Goal: Communication & Community: Answer question/provide support

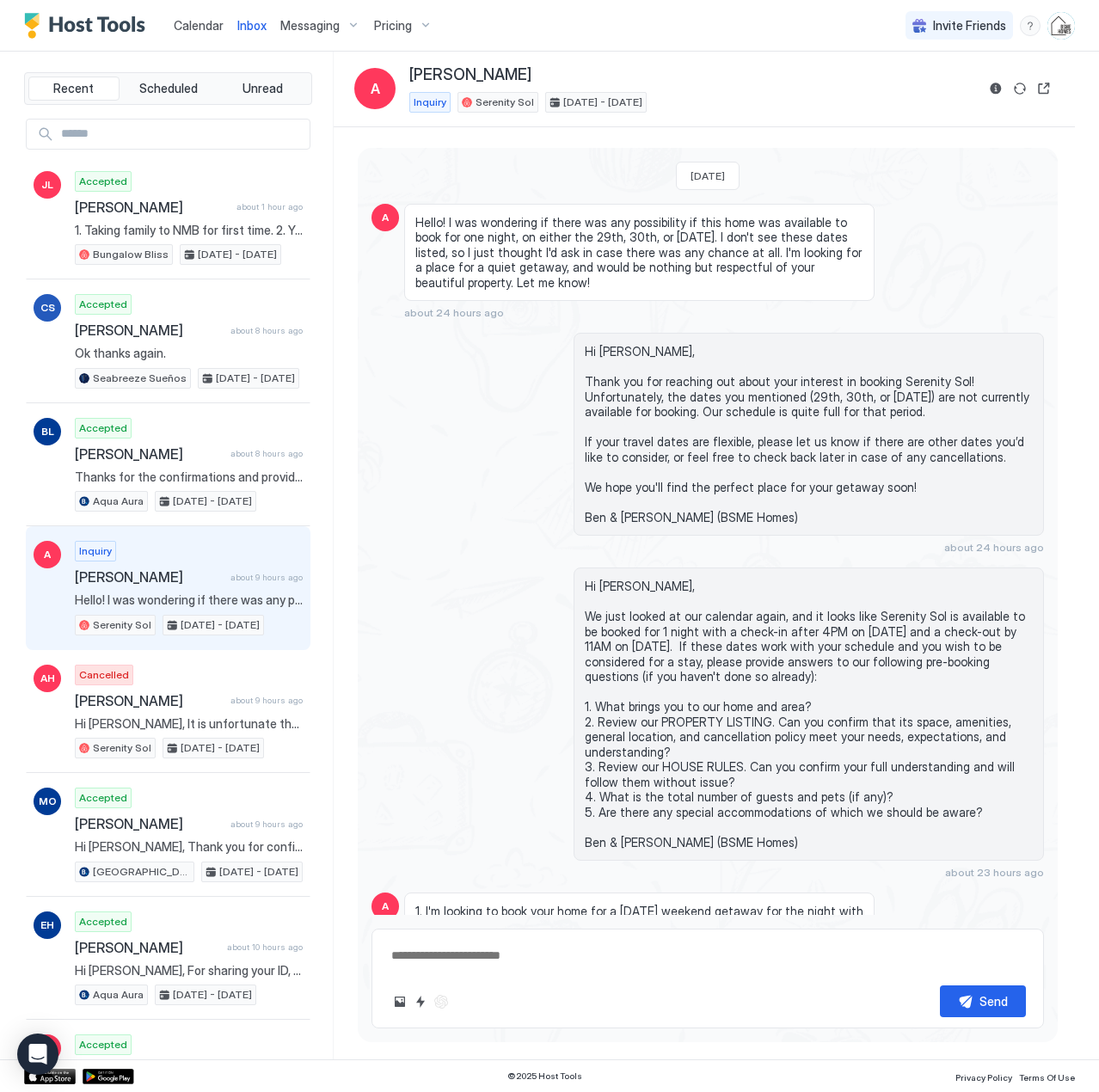
scroll to position [727, 0]
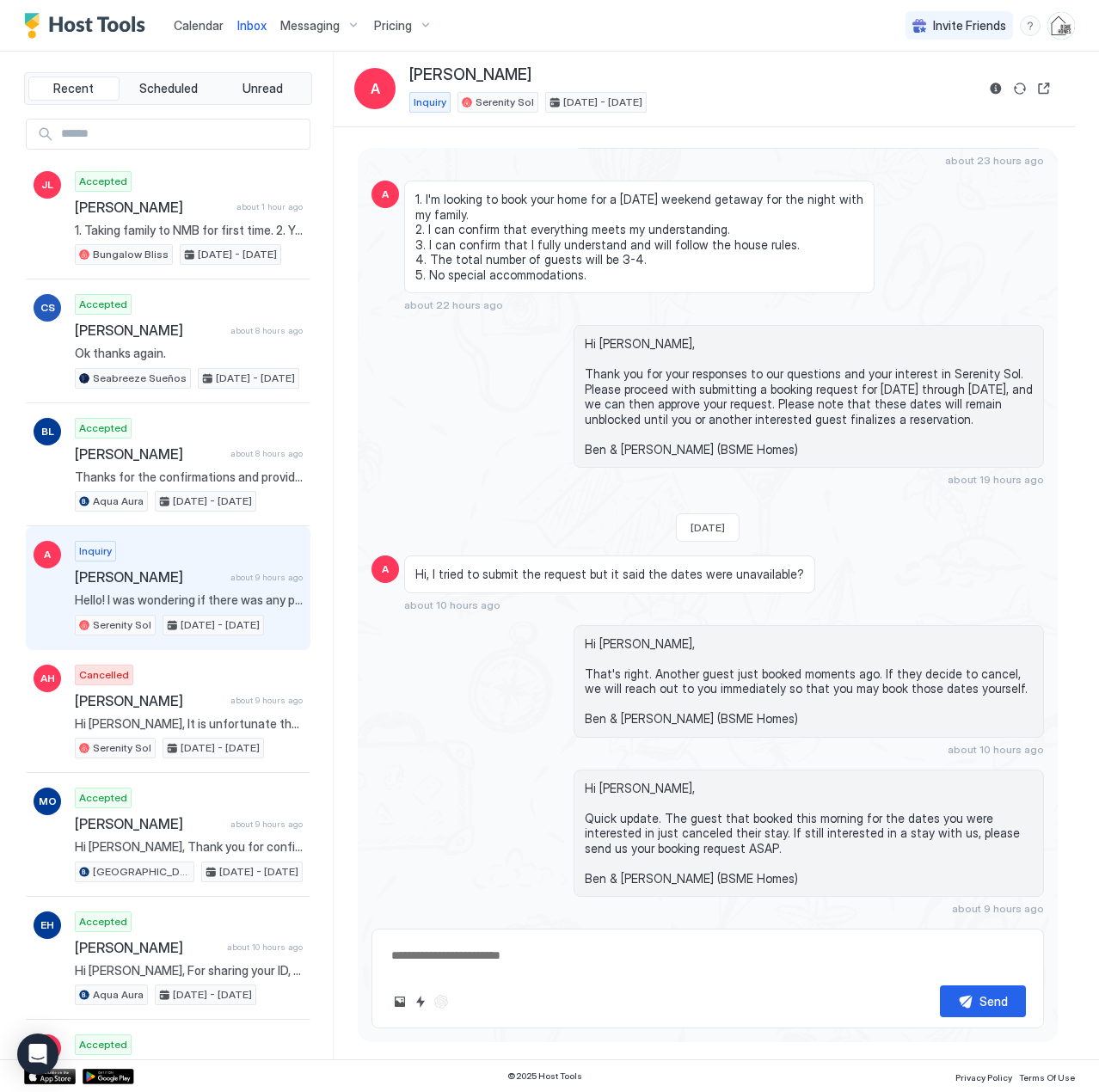
click at [190, 27] on span "Calendar" at bounding box center [198, 25] width 50 height 15
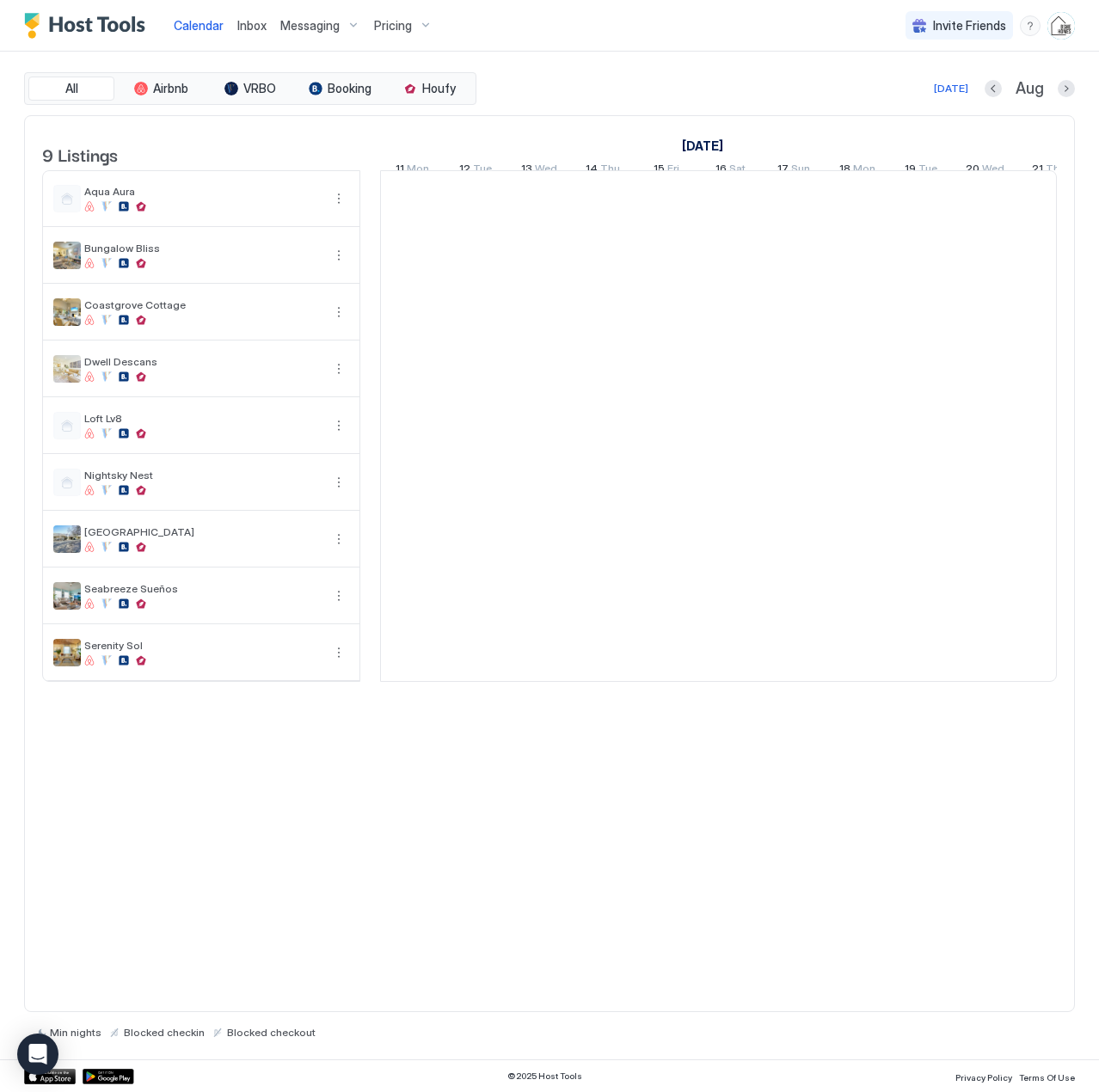
scroll to position [0, 956]
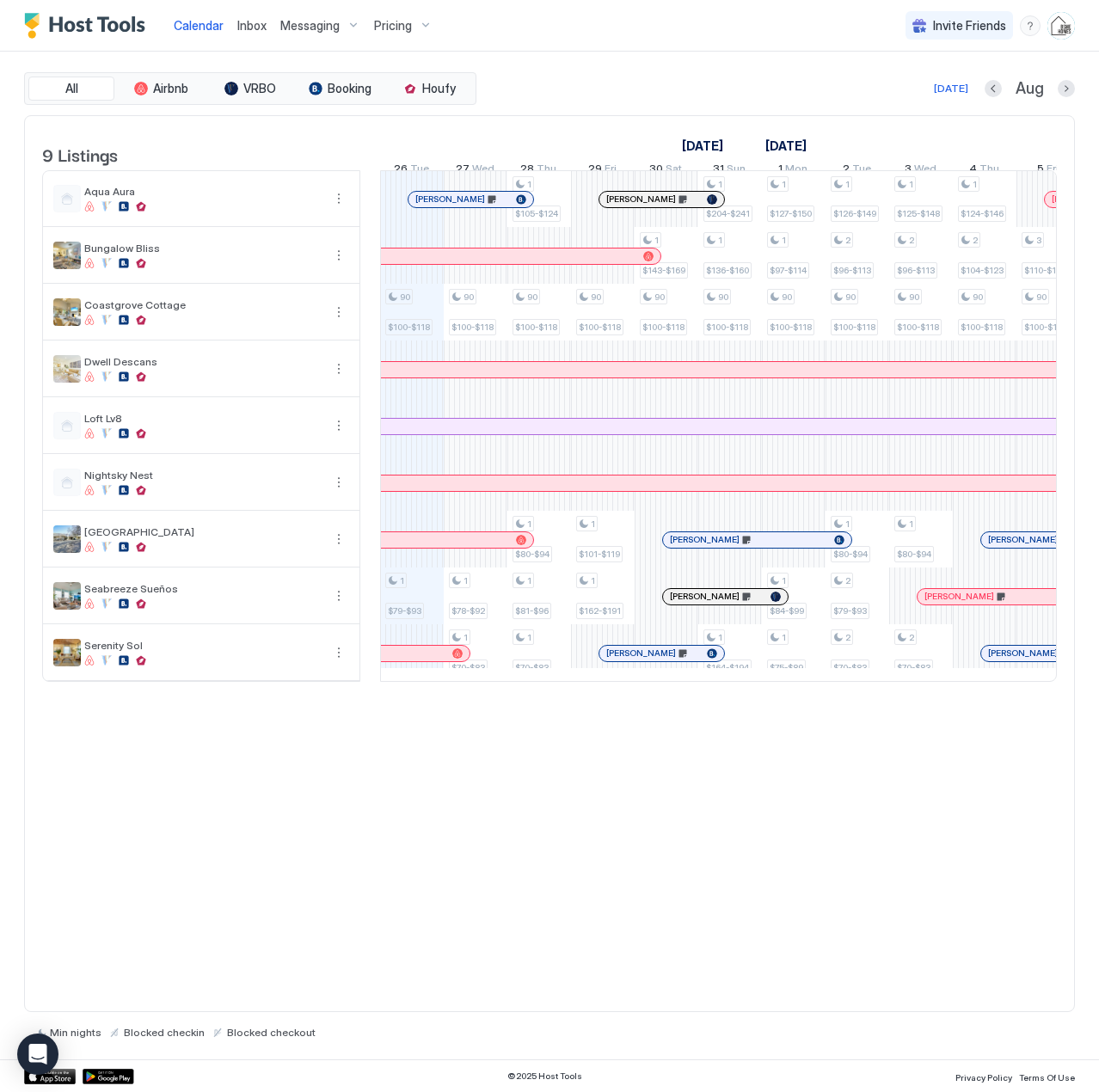
click at [246, 24] on span "Inbox" at bounding box center [252, 25] width 30 height 15
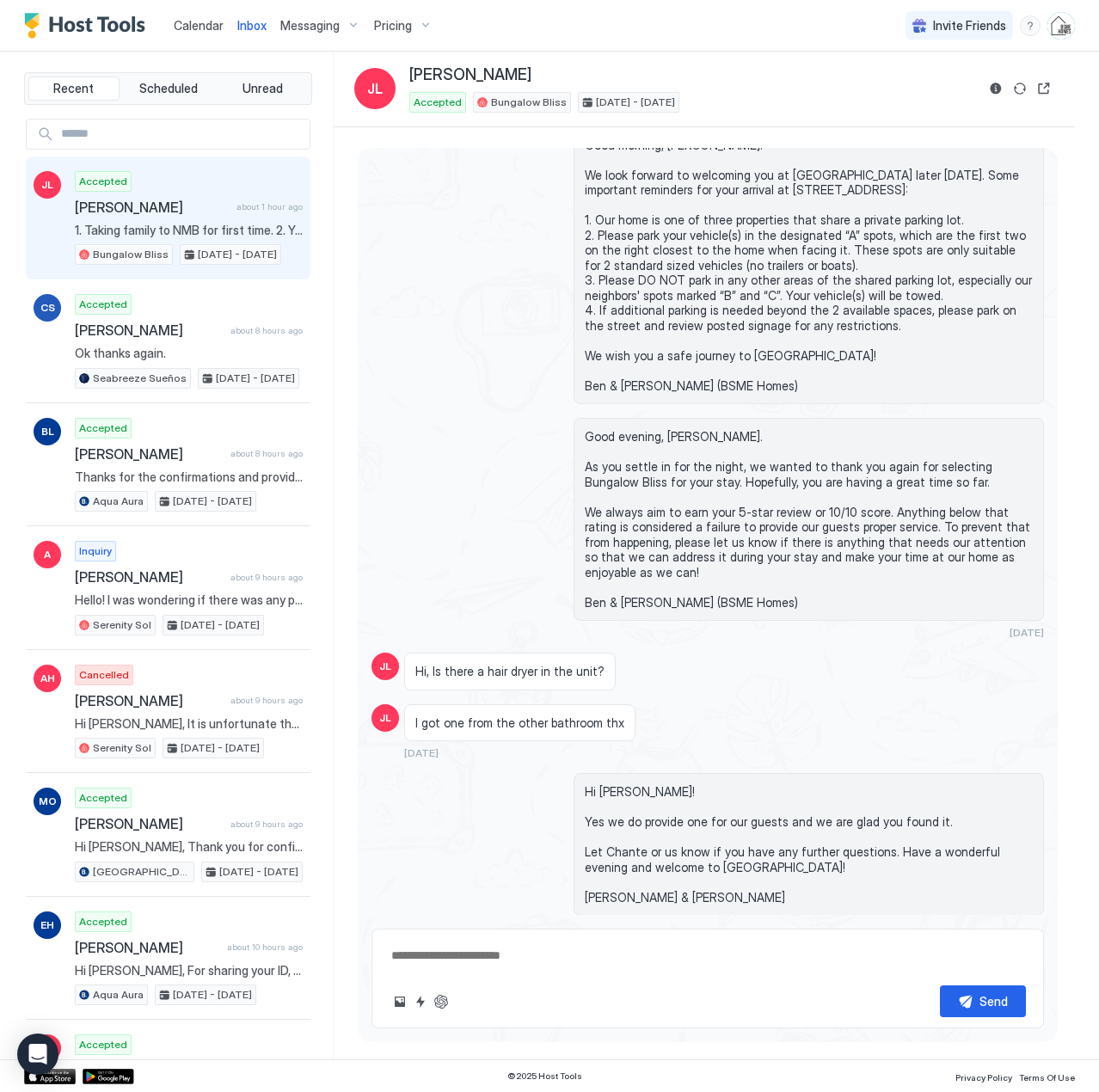
scroll to position [3128, 0]
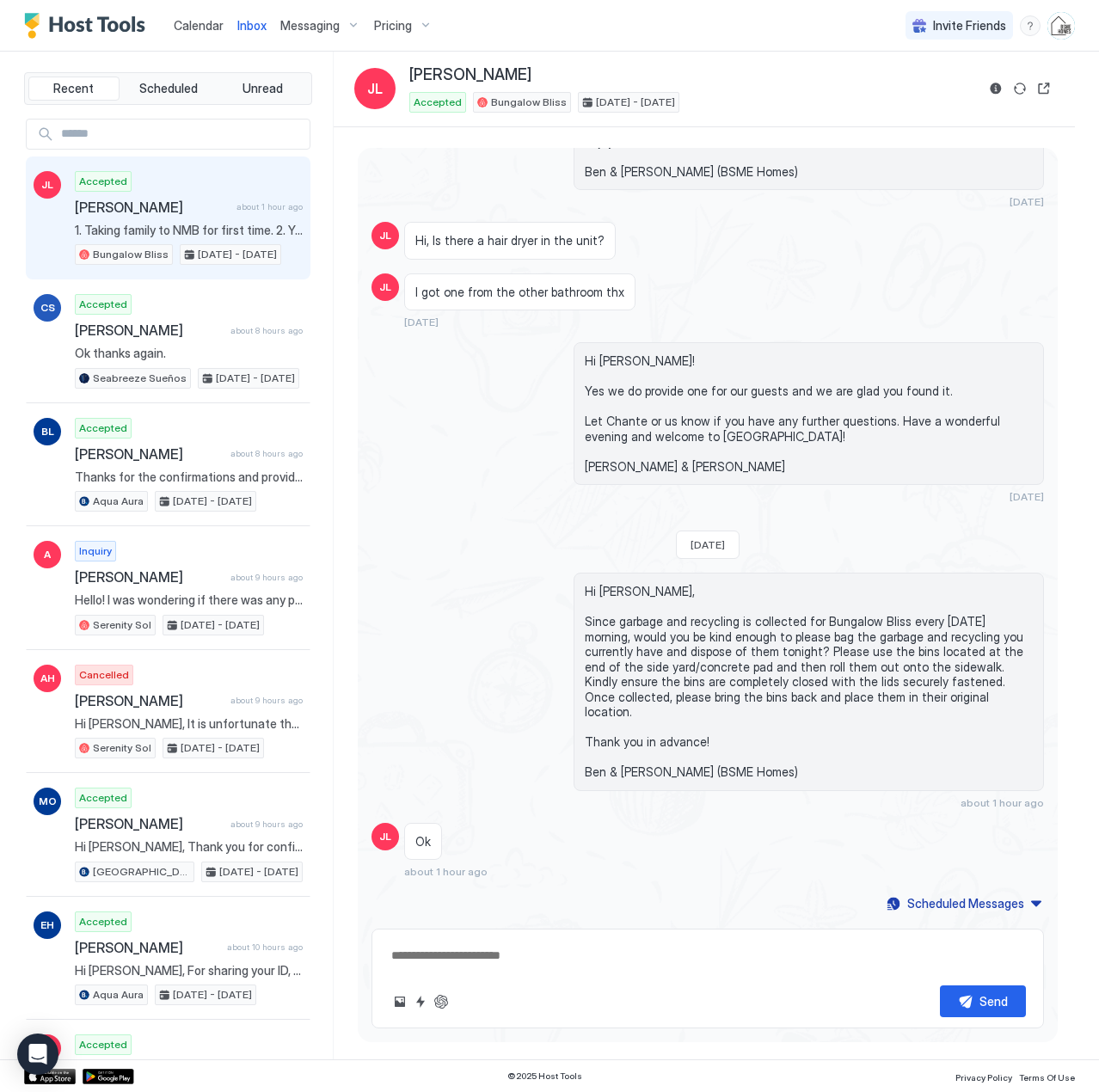
click at [148, 207] on span "[PERSON_NAME]" at bounding box center [152, 206] width 155 height 17
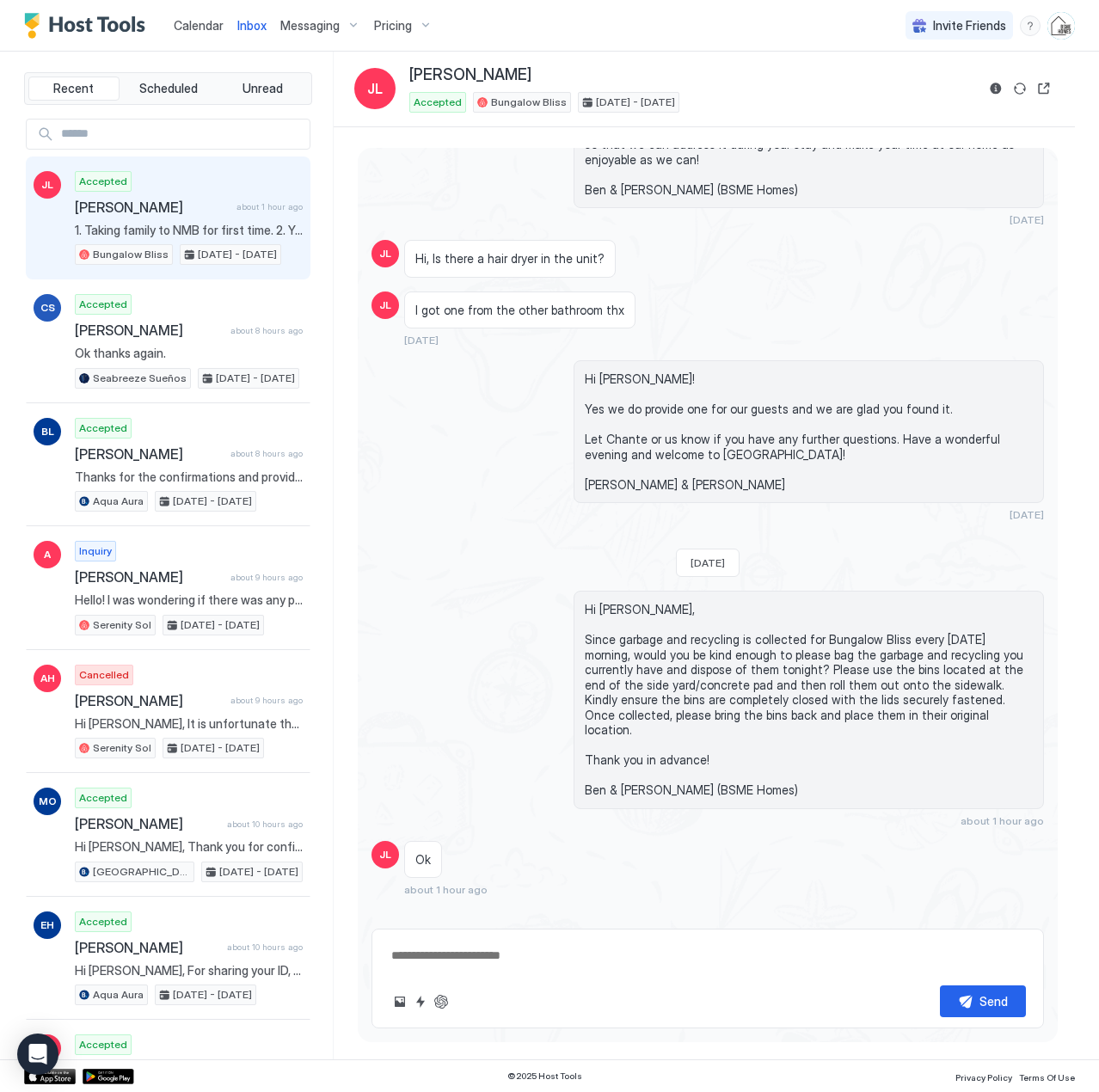
scroll to position [3146, 0]
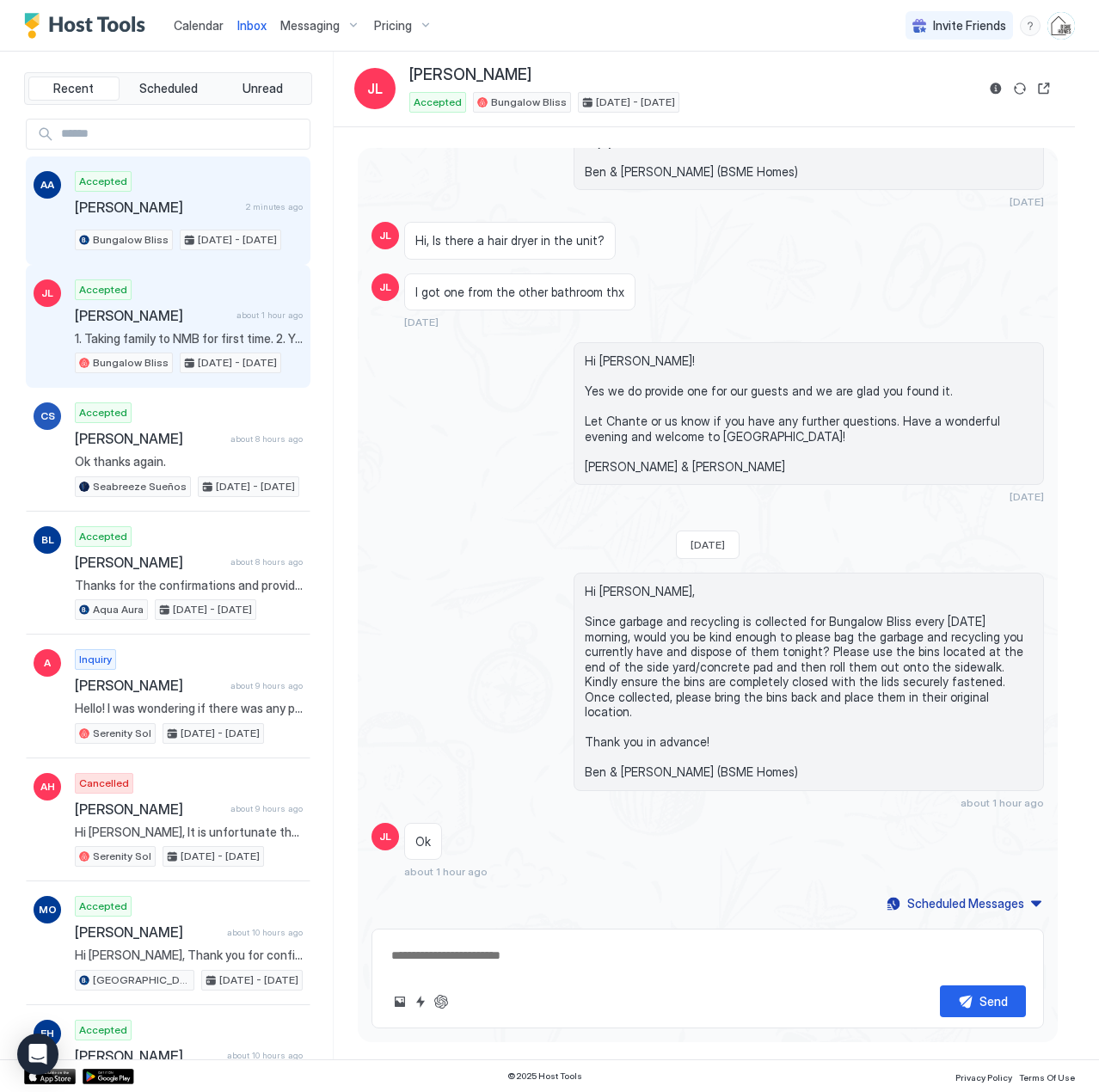
click at [166, 205] on span "[PERSON_NAME]" at bounding box center [157, 206] width 164 height 17
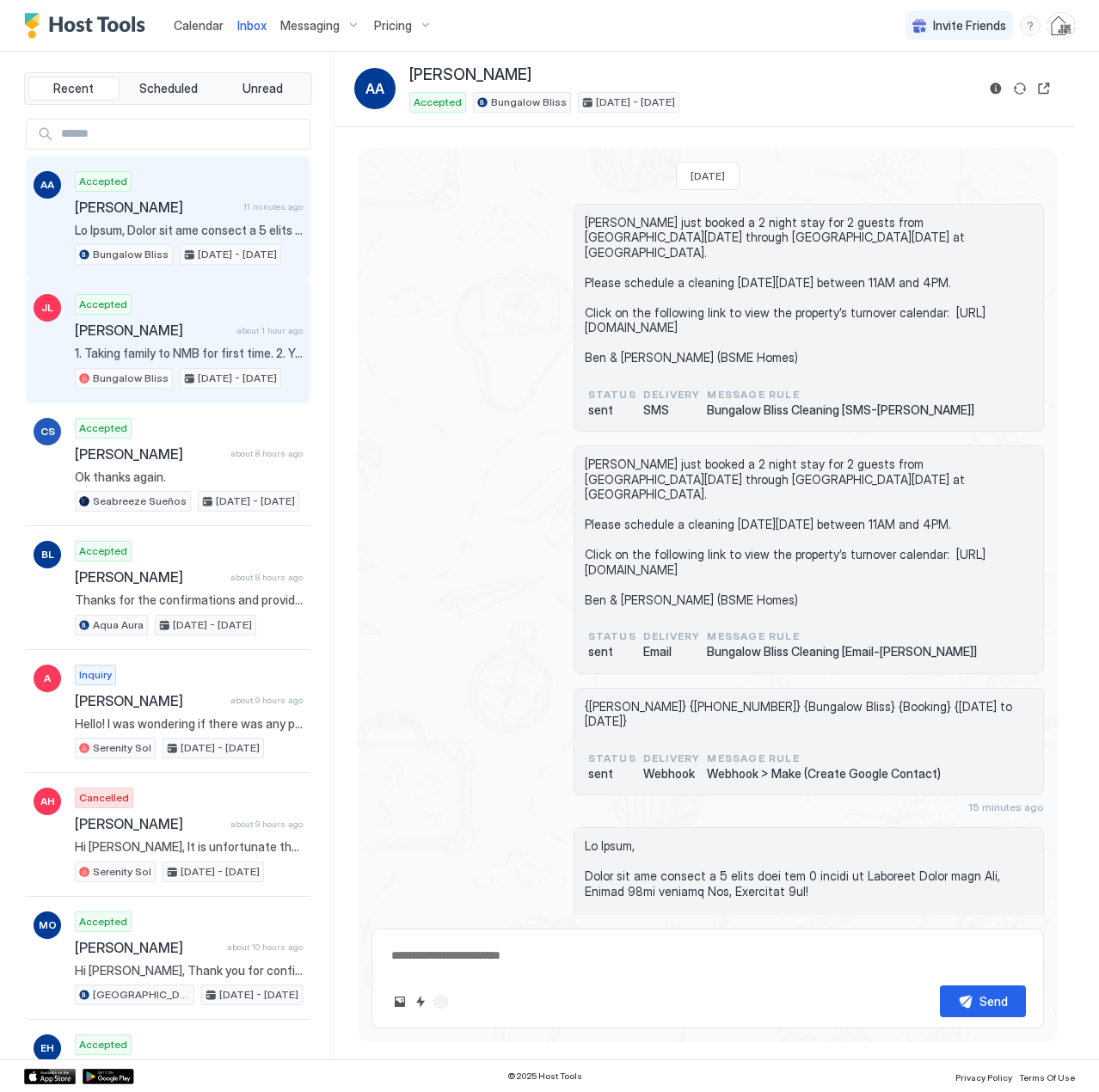
scroll to position [321, 0]
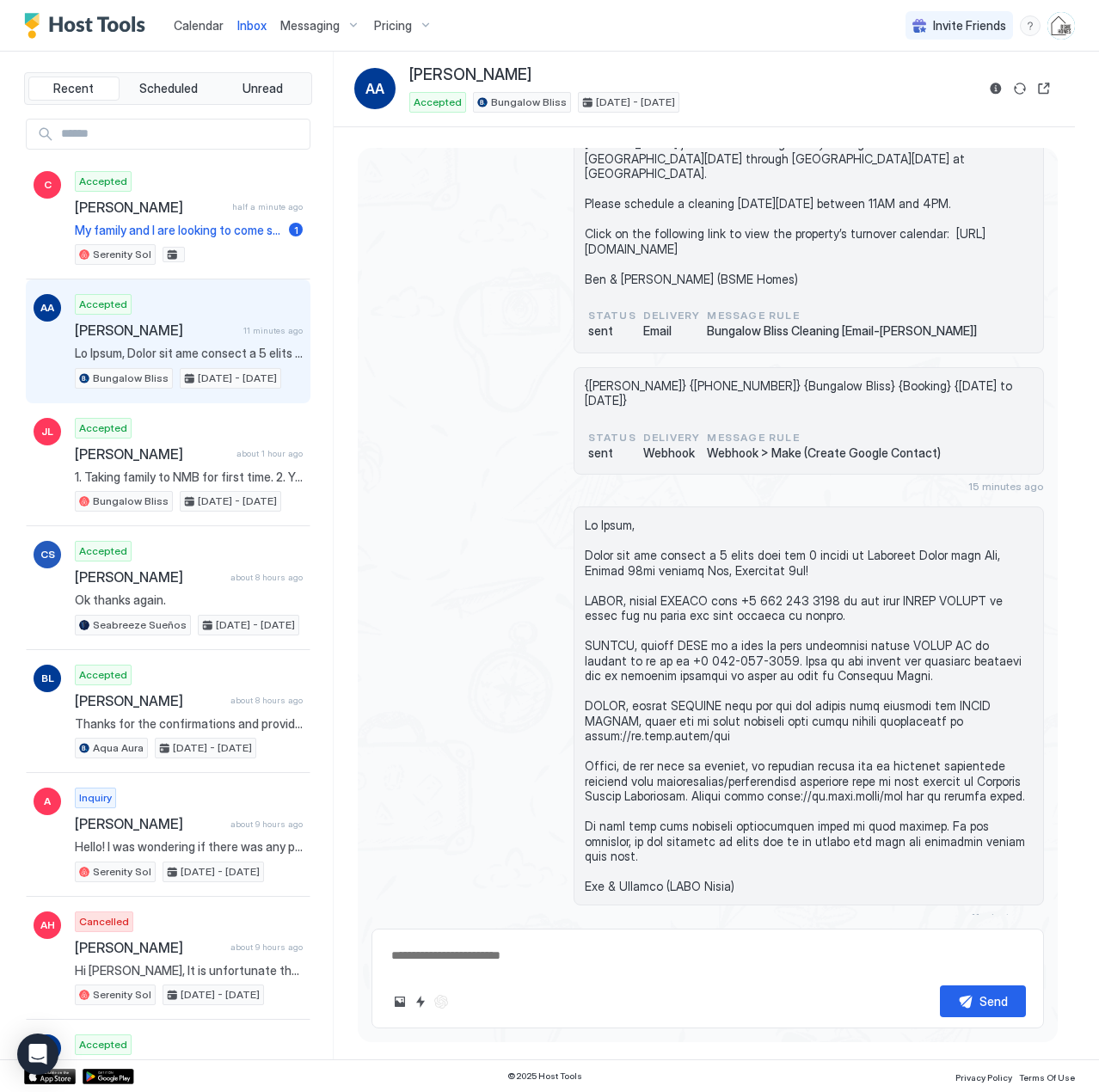
click at [207, 24] on span "Calendar" at bounding box center [198, 25] width 50 height 15
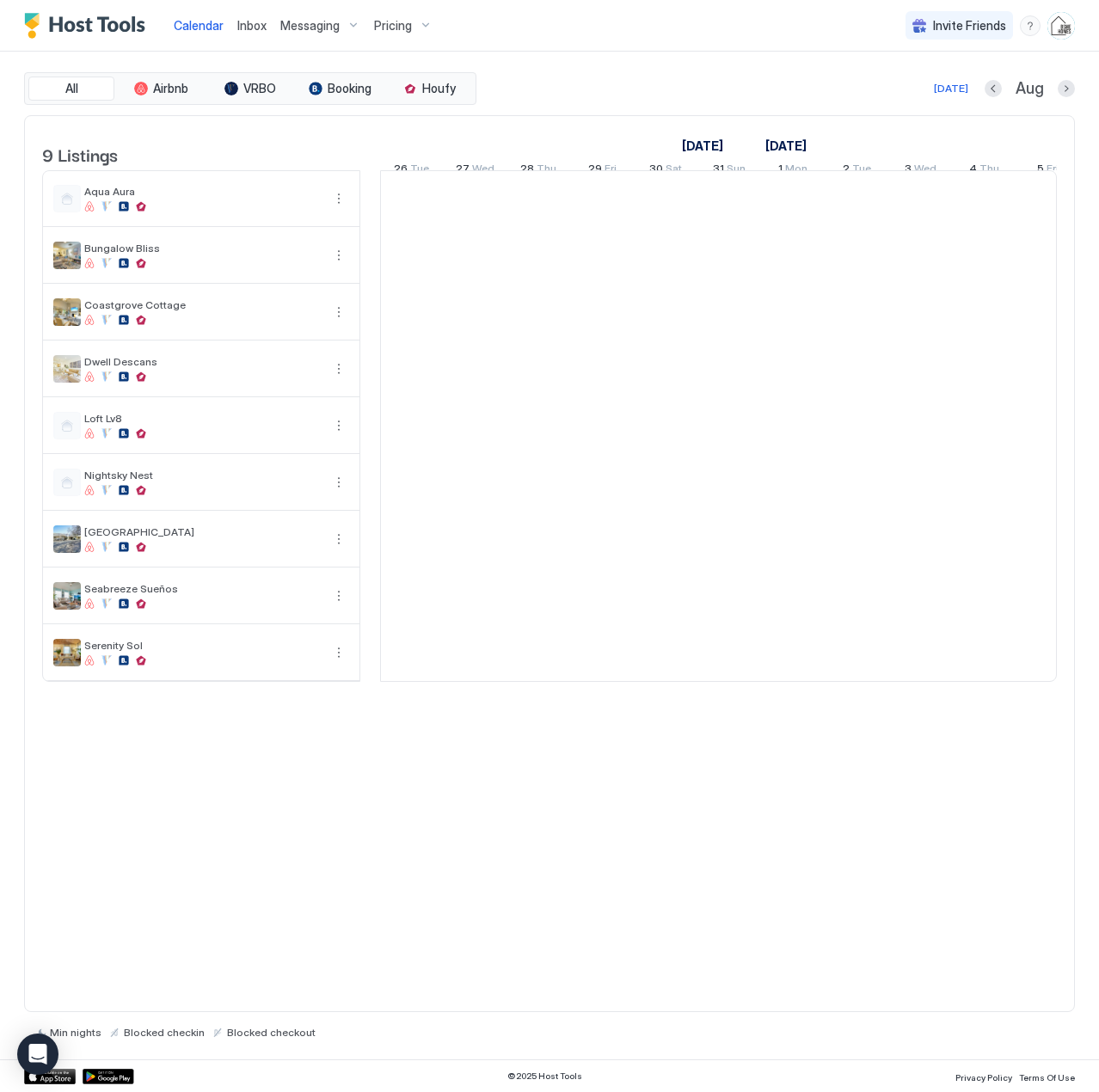
scroll to position [0, 956]
click at [249, 26] on span "Inbox" at bounding box center [252, 25] width 30 height 15
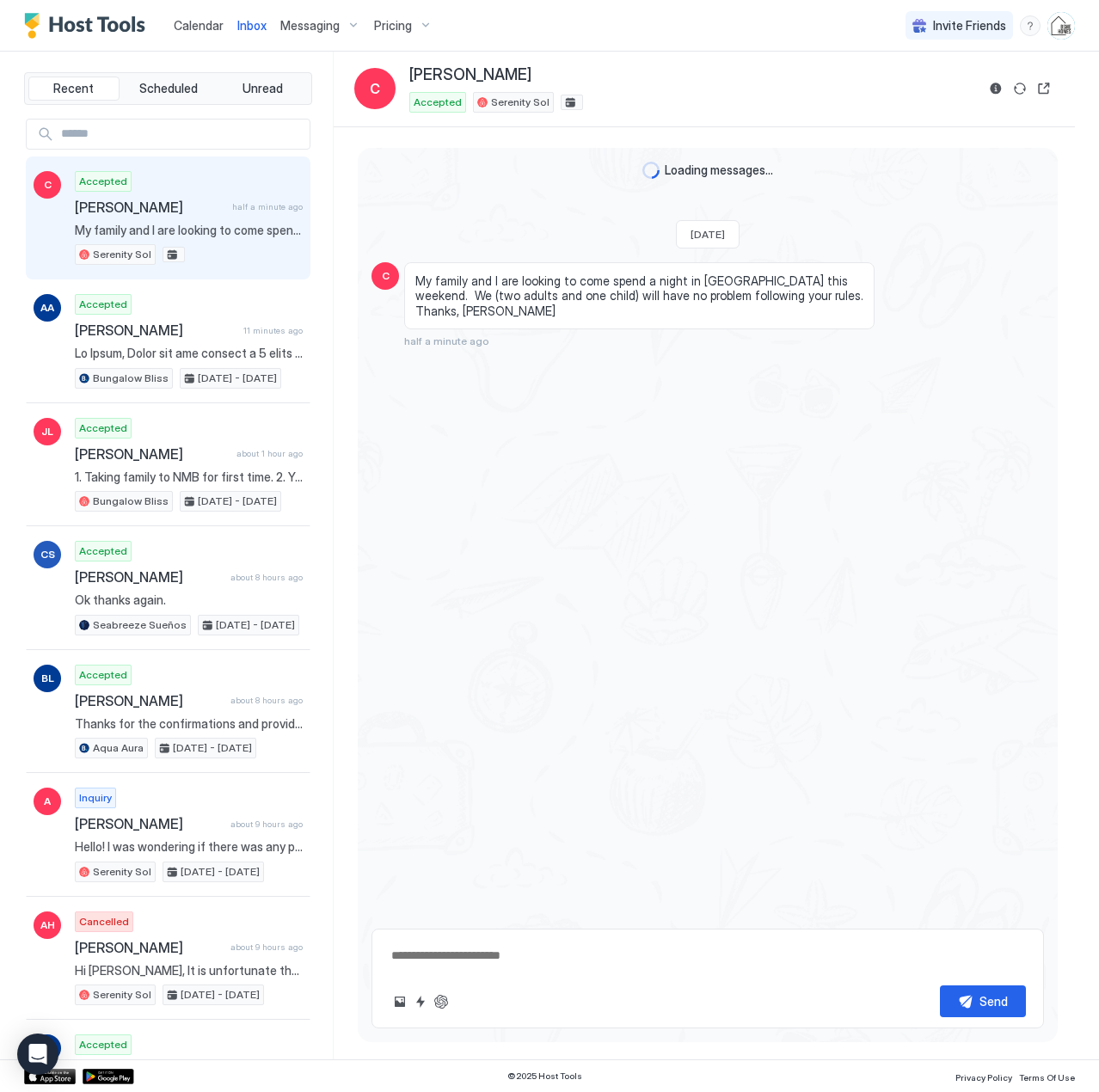
click at [184, 236] on span "My family and I are looking to come spend a night in [GEOGRAPHIC_DATA] this wee…" at bounding box center [189, 231] width 228 height 16
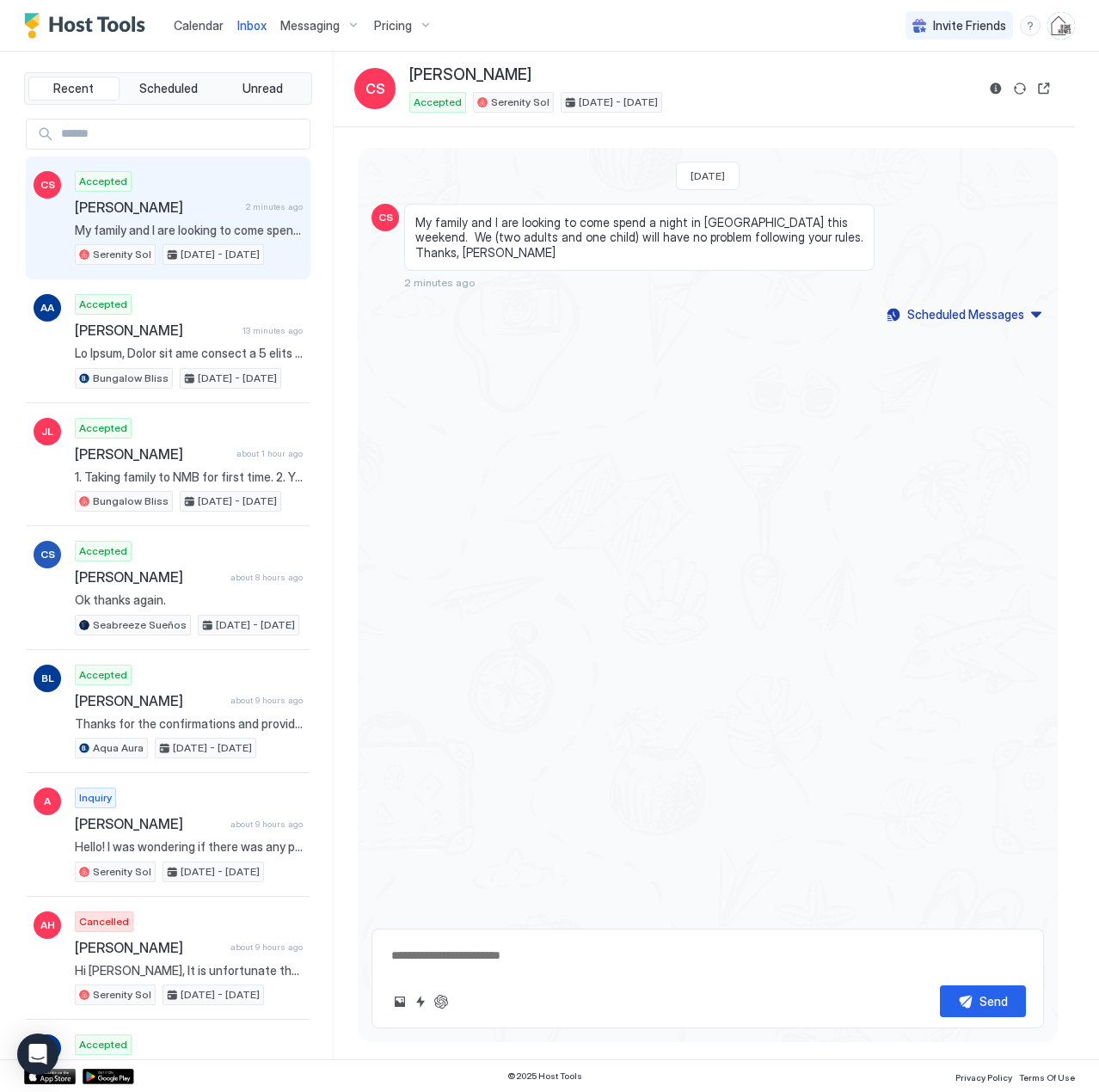
click at [190, 30] on span "Calendar" at bounding box center [198, 25] width 50 height 15
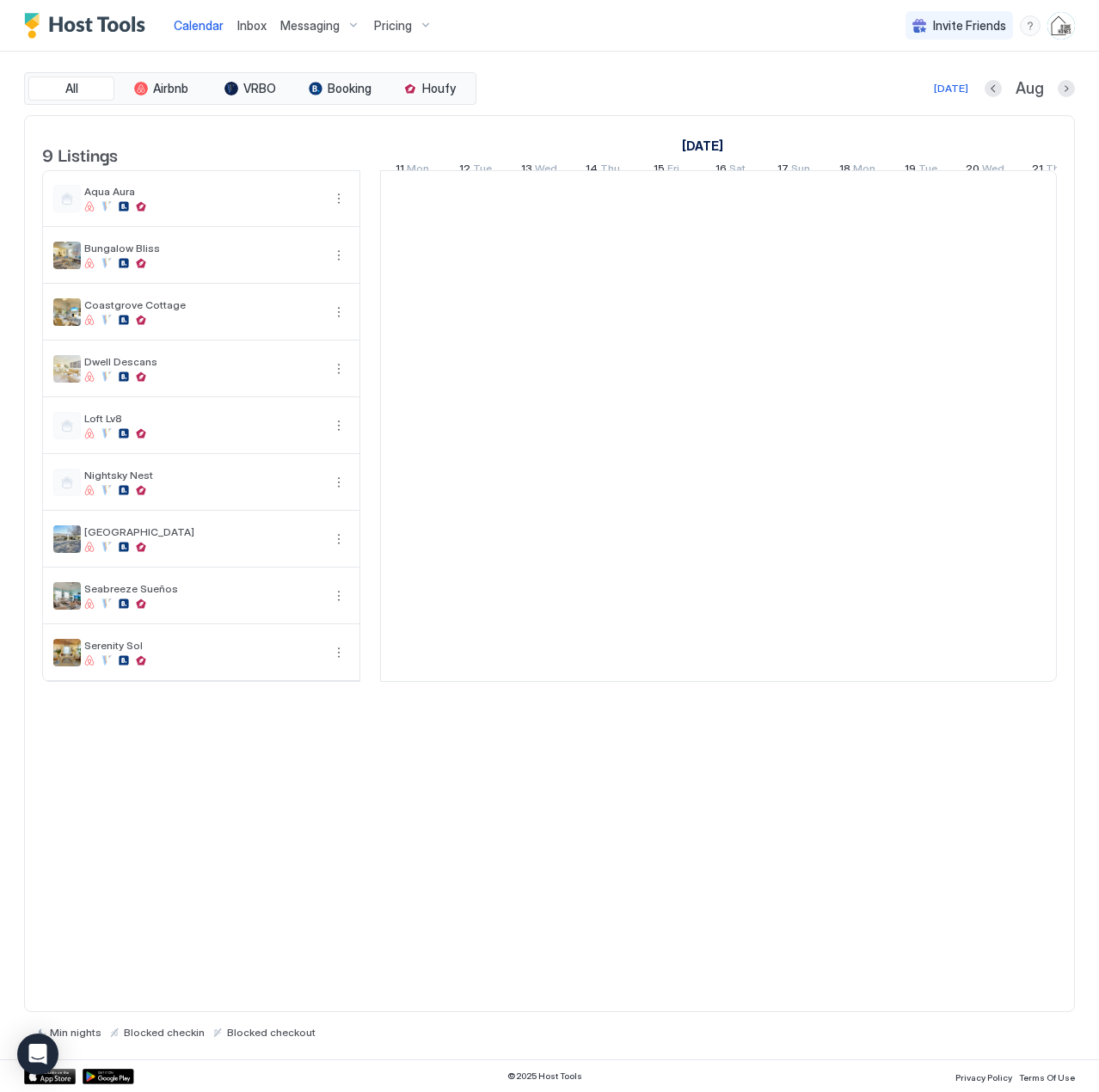
scroll to position [0, 956]
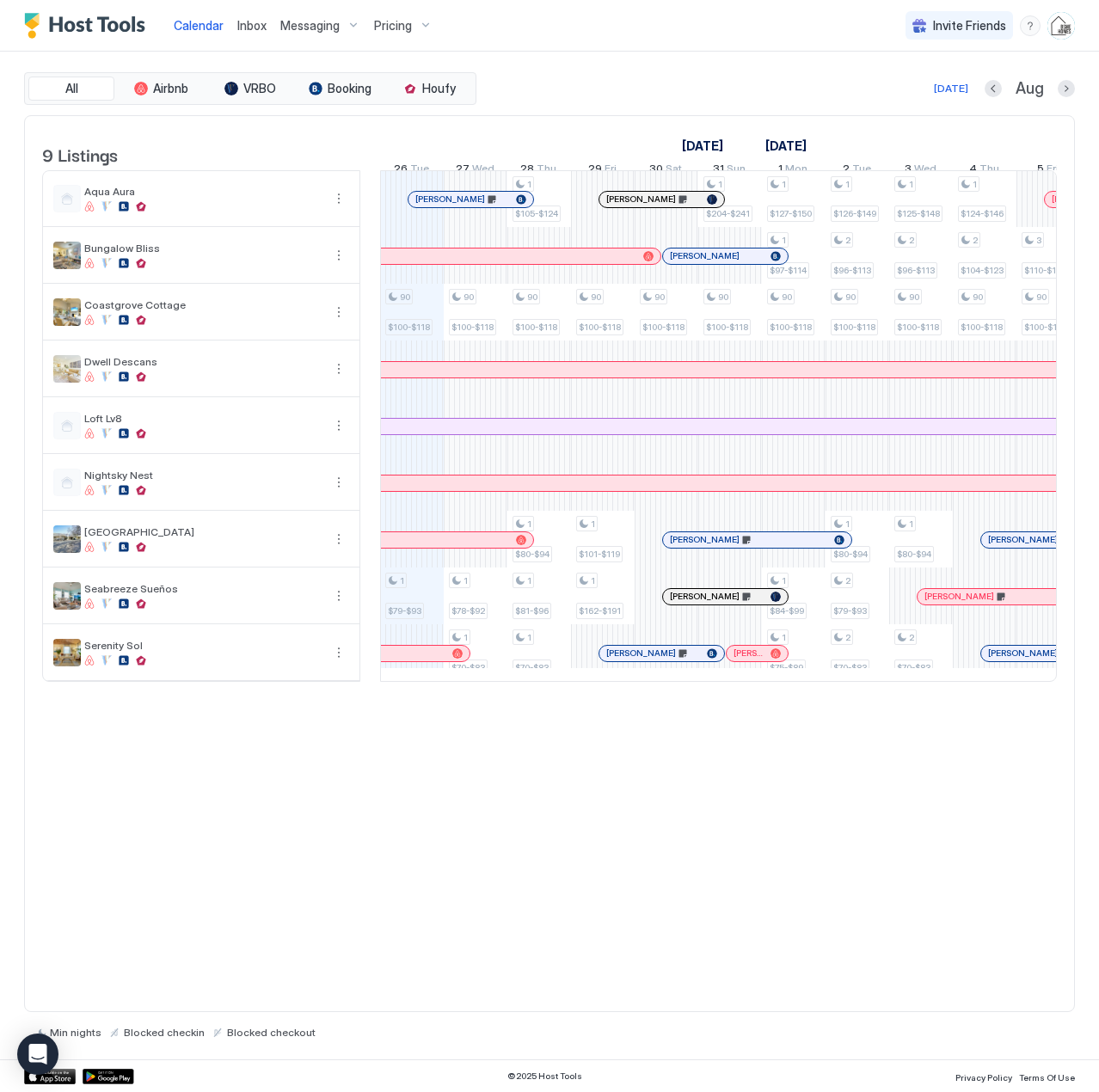
click at [264, 24] on span "Inbox" at bounding box center [252, 25] width 30 height 15
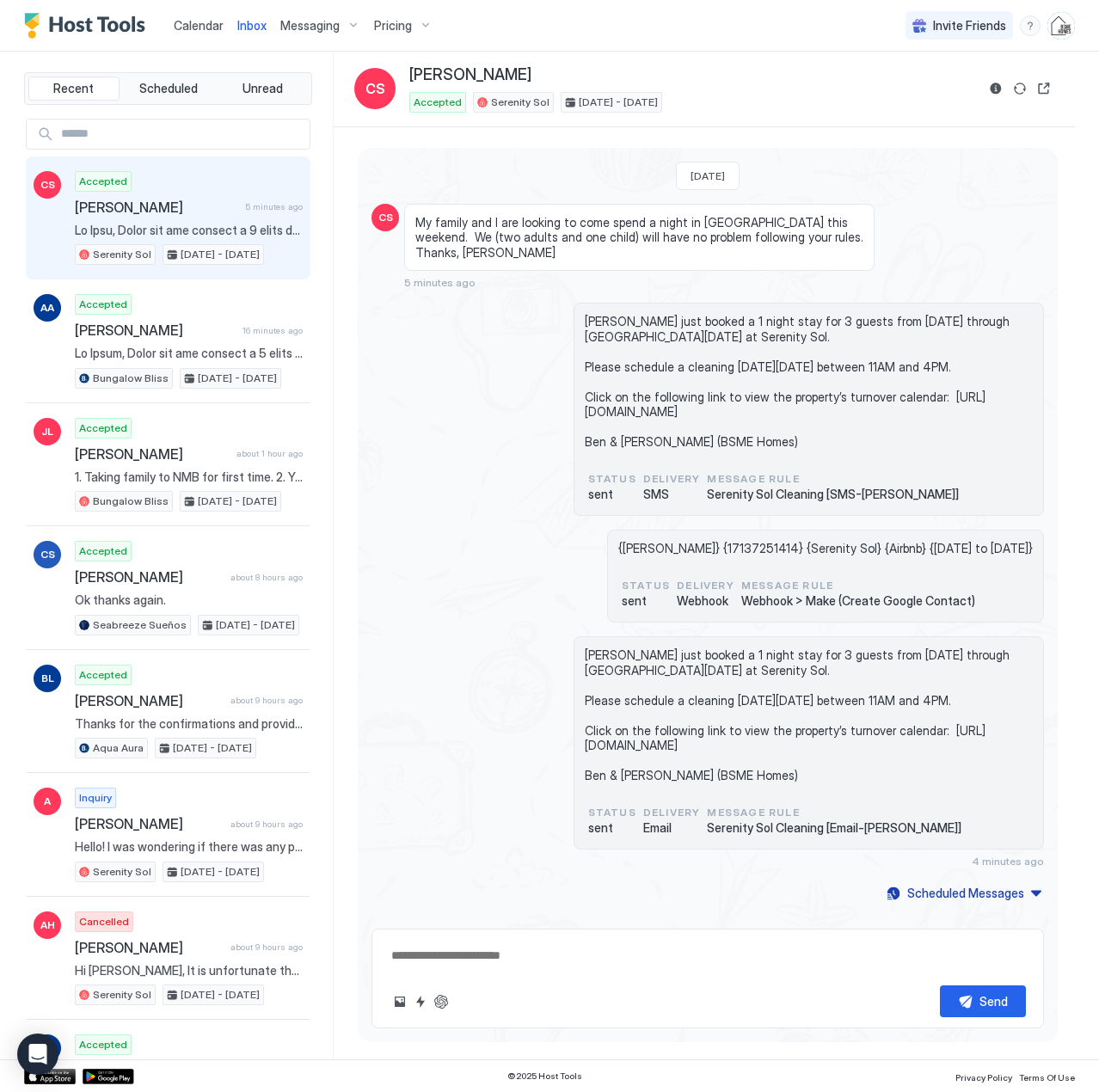
scroll to position [390, 0]
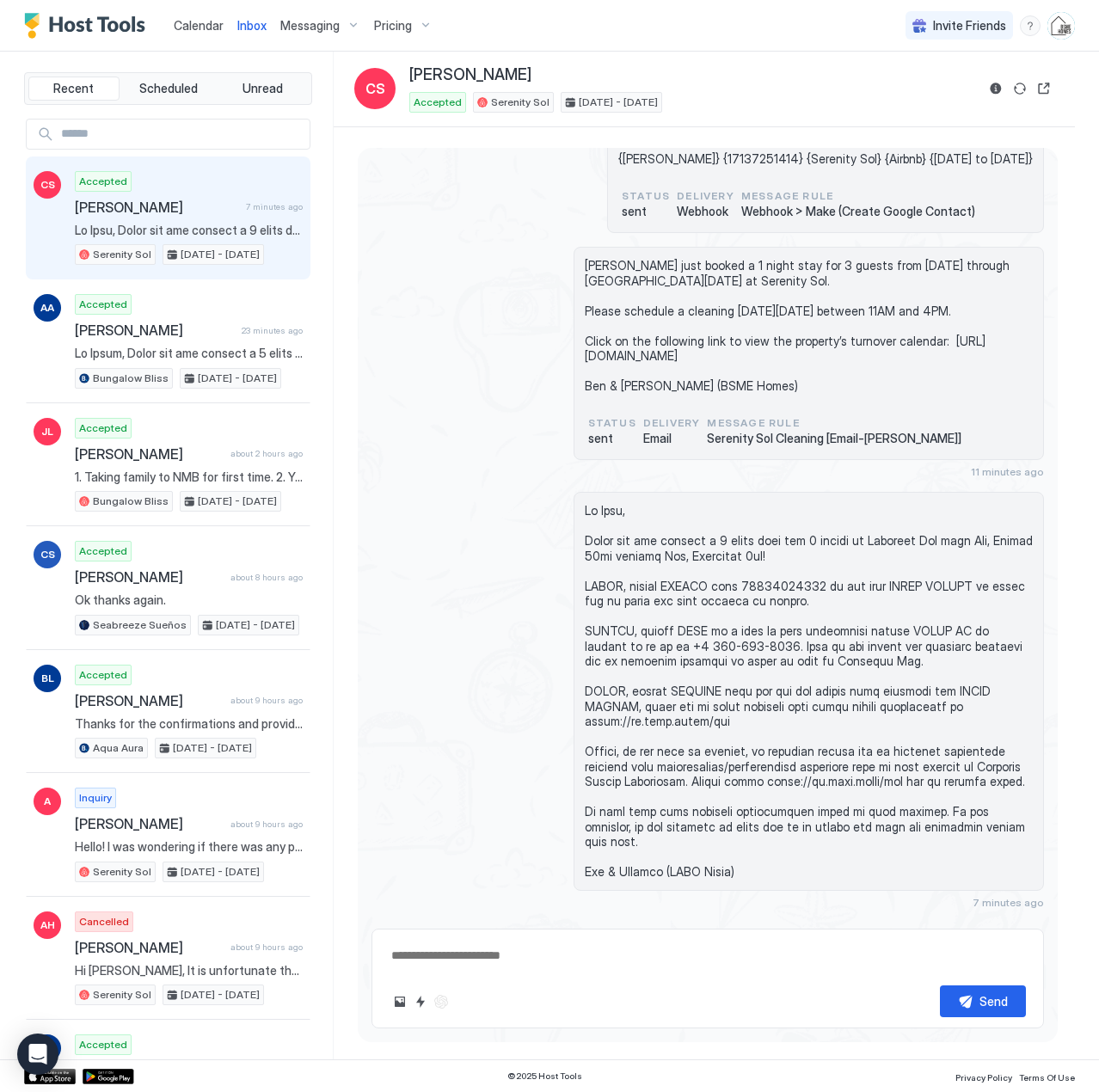
click at [177, 211] on span "[PERSON_NAME]" at bounding box center [157, 206] width 164 height 17
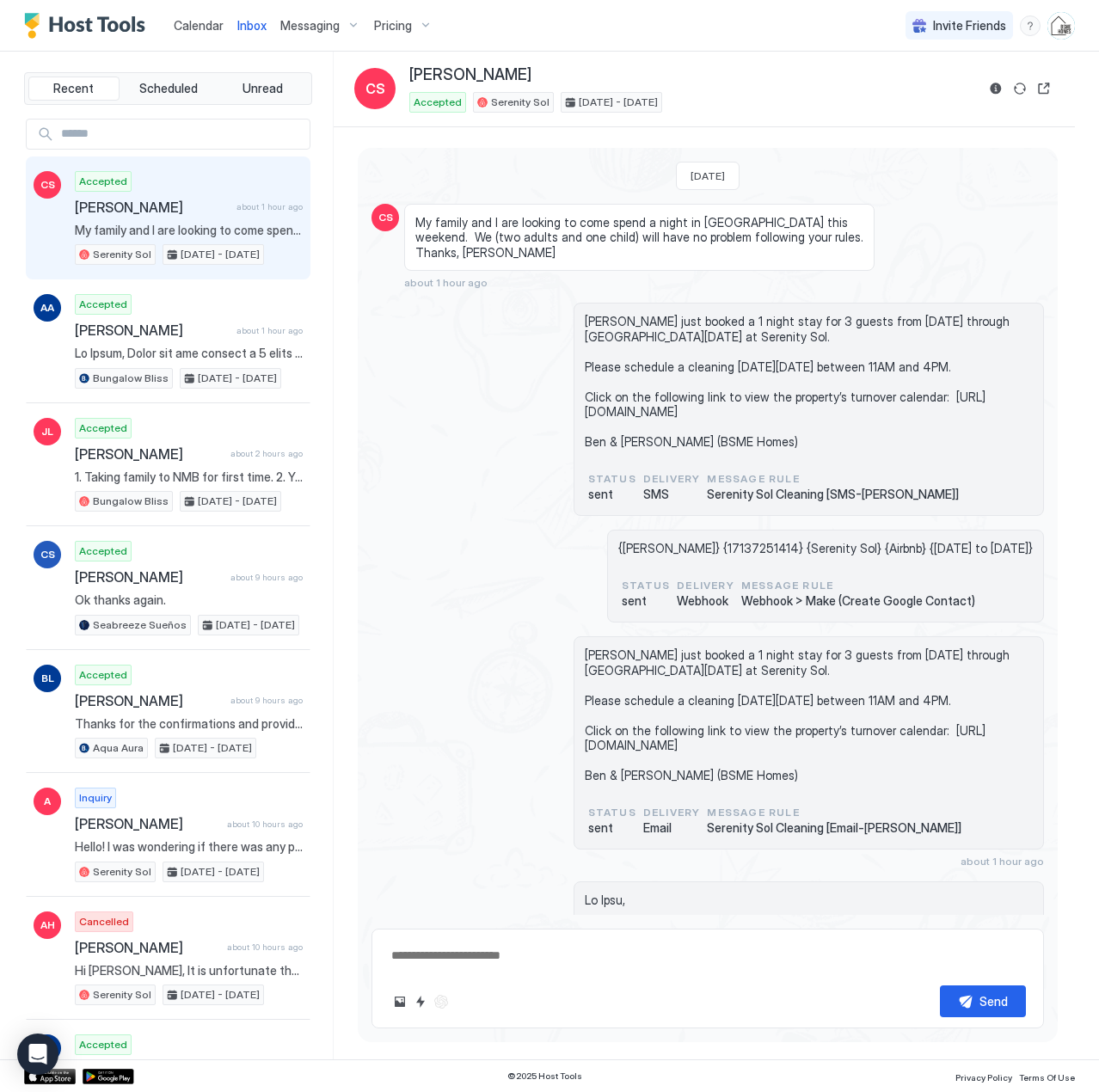
type textarea "*"
